Goal: Find specific page/section: Find specific page/section

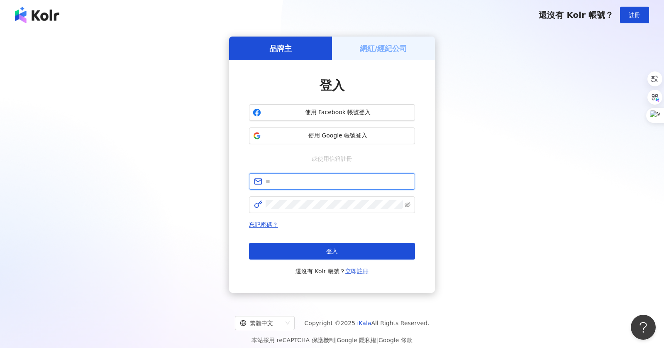
click at [299, 182] on input "text" at bounding box center [338, 181] width 145 height 9
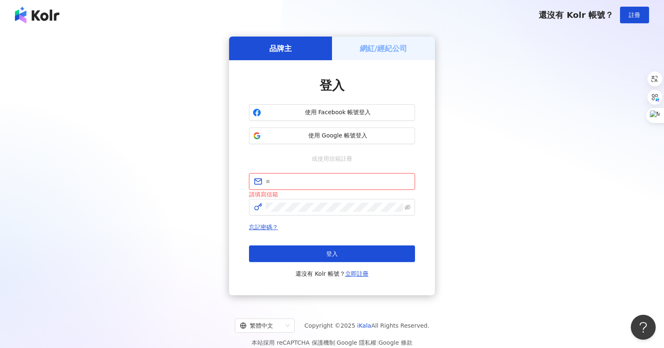
type input "**********"
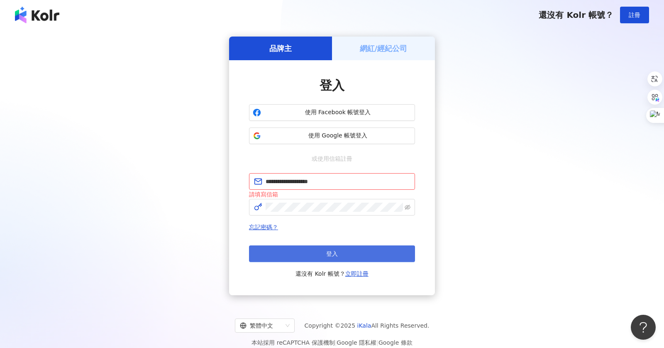
click at [336, 257] on button "登入" at bounding box center [332, 253] width 166 height 17
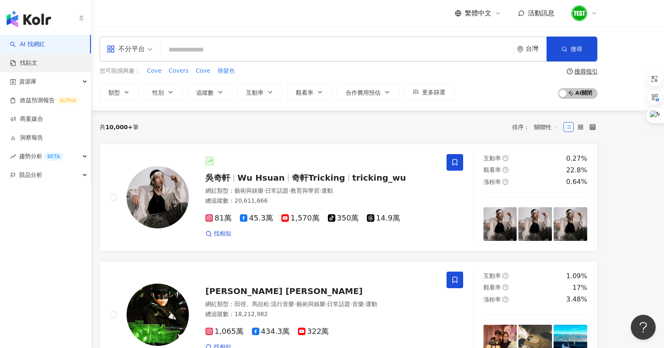
click at [37, 61] on link "找貼文" at bounding box center [23, 63] width 27 height 8
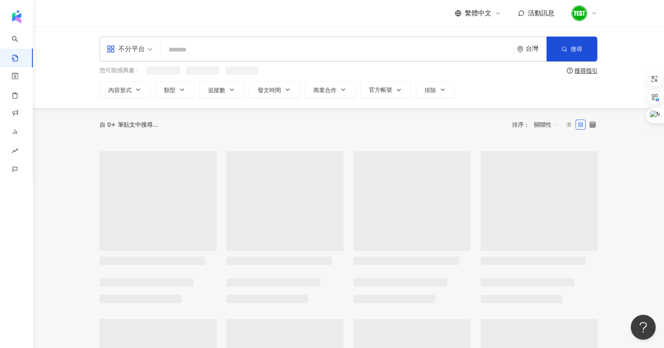
click at [199, 56] on input "search" at bounding box center [337, 50] width 346 height 18
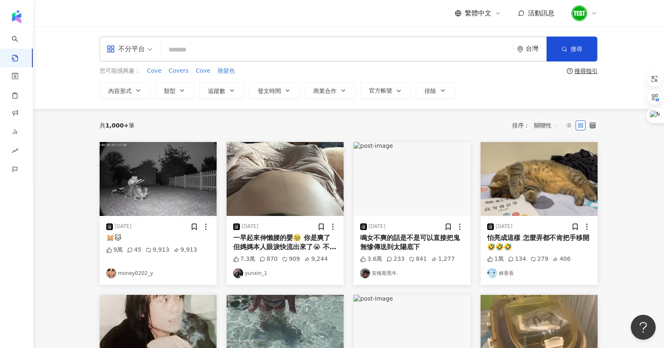
click at [199, 56] on input "search" at bounding box center [337, 50] width 346 height 18
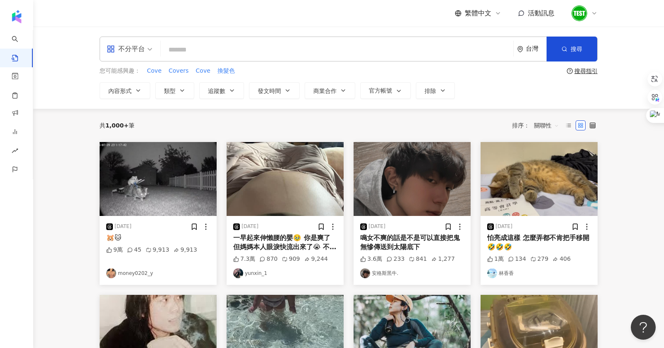
click at [296, 195] on img at bounding box center [285, 179] width 117 height 74
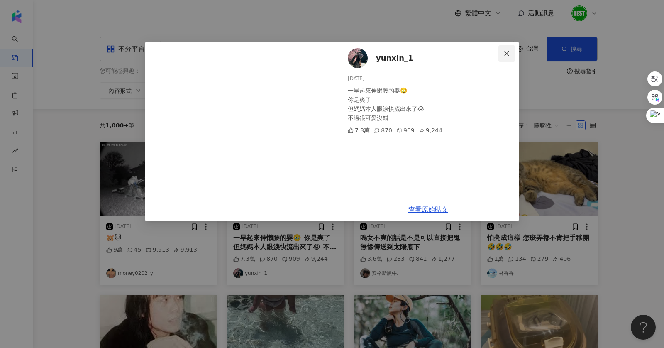
click at [504, 54] on icon "close" at bounding box center [507, 53] width 7 height 7
